Goal: Entertainment & Leisure: Consume media (video, audio)

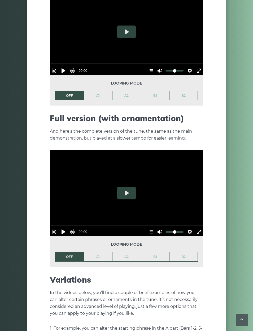
scroll to position [593, 0]
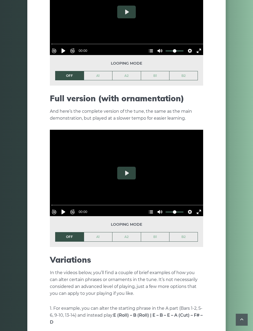
click at [125, 170] on button "Play" at bounding box center [126, 173] width 19 height 13
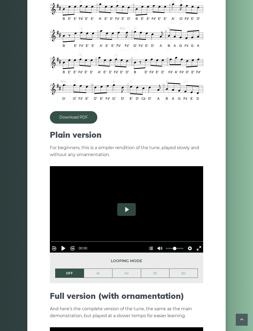
scroll to position [391, 0]
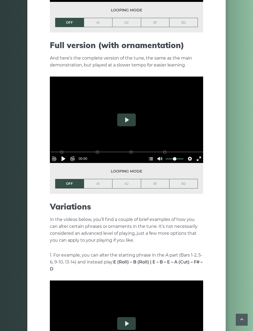
scroll to position [647, 0]
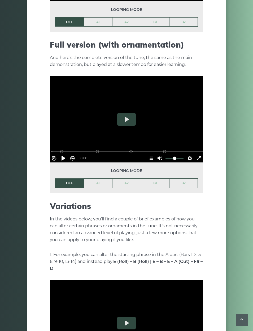
click at [125, 113] on button "Play" at bounding box center [126, 119] width 19 height 13
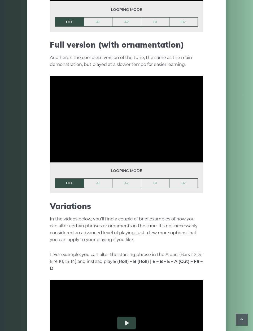
click at [93, 178] on link "A1" at bounding box center [98, 182] width 28 height 9
click at [76, 178] on link "OFF" at bounding box center [70, 182] width 28 height 9
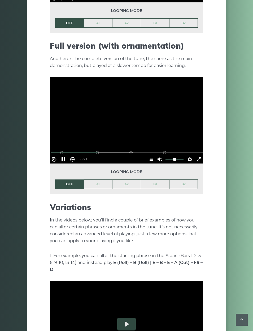
scroll to position [646, 0]
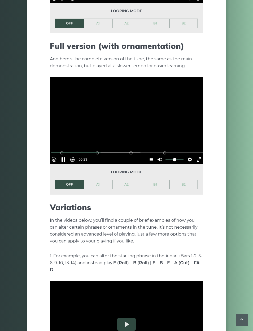
click at [197, 155] on button "Exit fullscreen Enter fullscreen" at bounding box center [199, 159] width 8 height 8
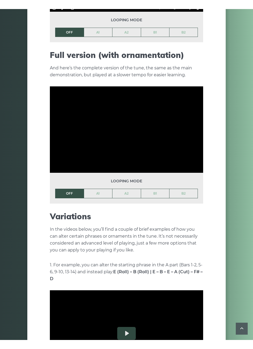
scroll to position [8, 0]
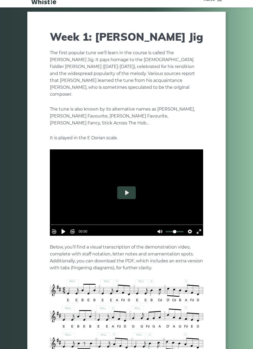
type input "*****"
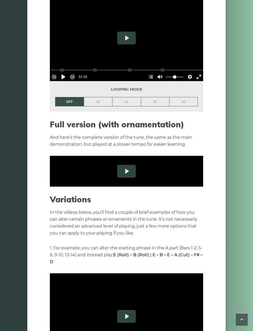
scroll to position [560, 0]
